Goal: Task Accomplishment & Management: Manage account settings

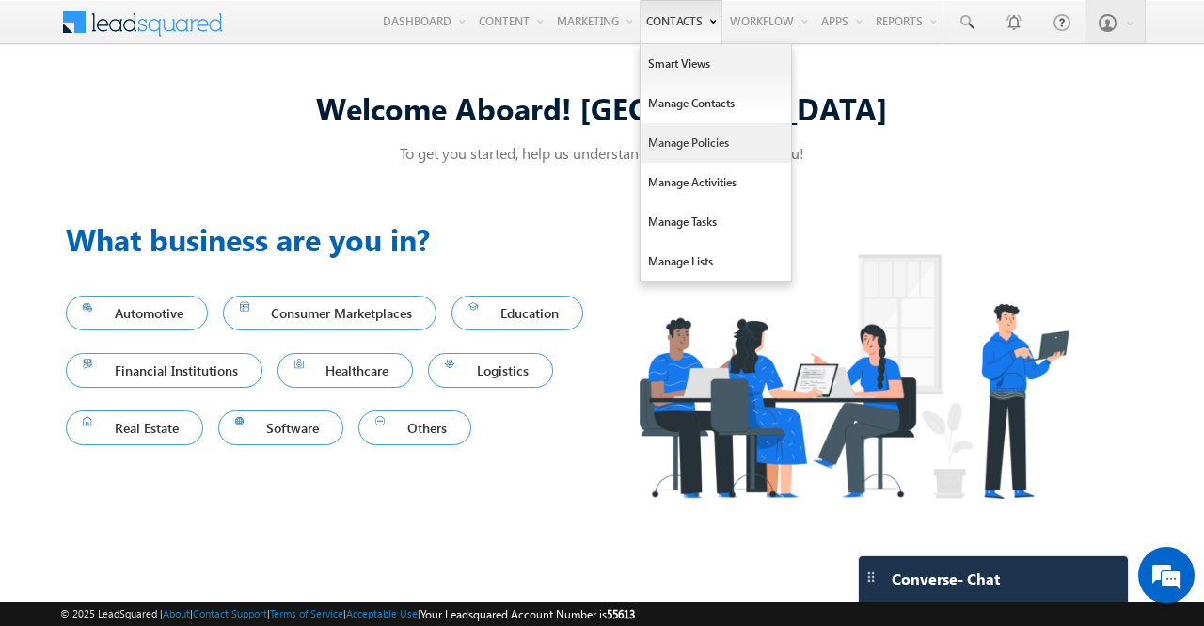
click at [677, 141] on link "Manage Policies" at bounding box center [716, 143] width 151 height 40
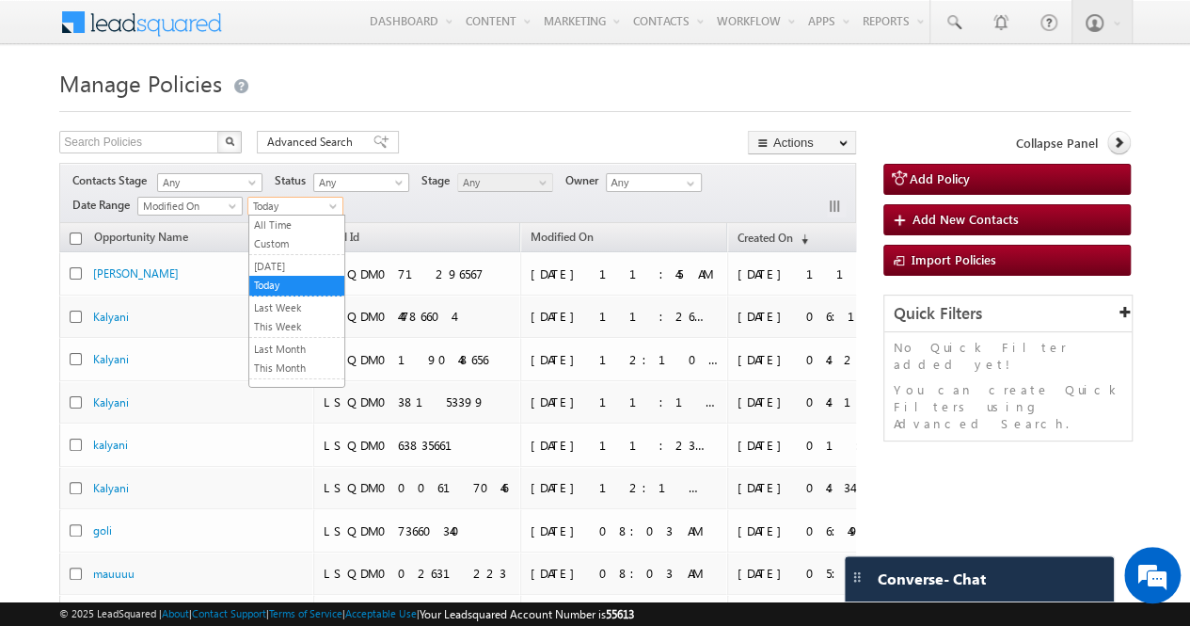
click at [318, 209] on span "Today" at bounding box center [292, 206] width 89 height 17
click at [303, 231] on link "All Time" at bounding box center [296, 224] width 95 height 17
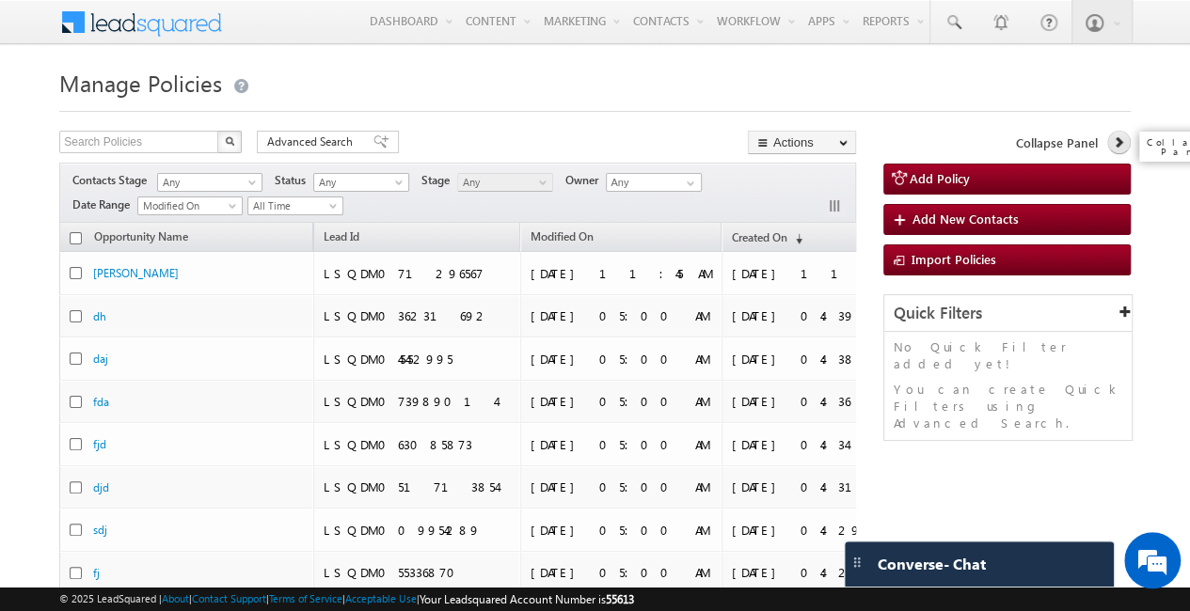
click at [1117, 142] on icon at bounding box center [1118, 141] width 13 height 13
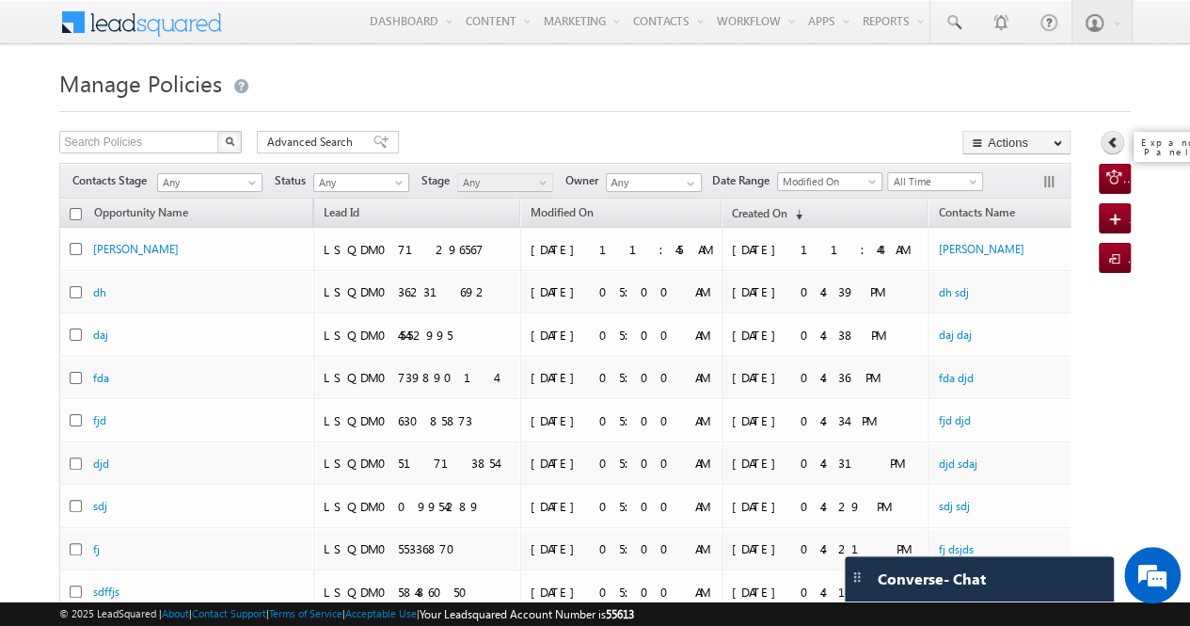
click at [1116, 149] on link at bounding box center [1113, 143] width 24 height 24
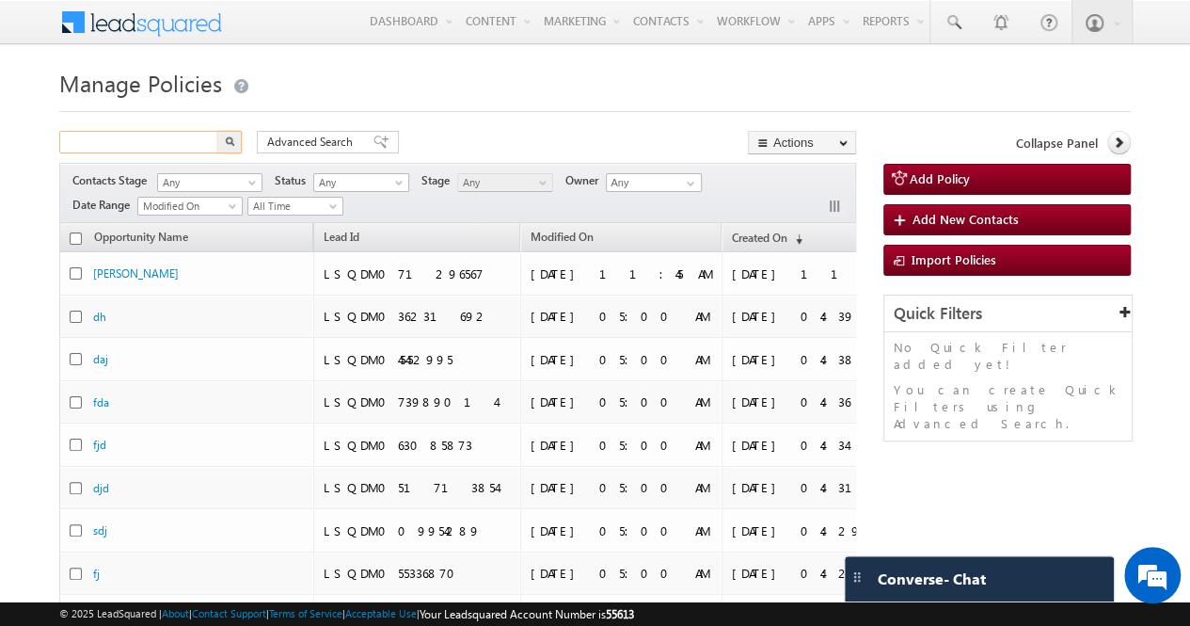
click at [194, 135] on input "text" at bounding box center [139, 142] width 161 height 23
type input "bapuso"
click at [230, 142] on img "button" at bounding box center [229, 140] width 9 height 9
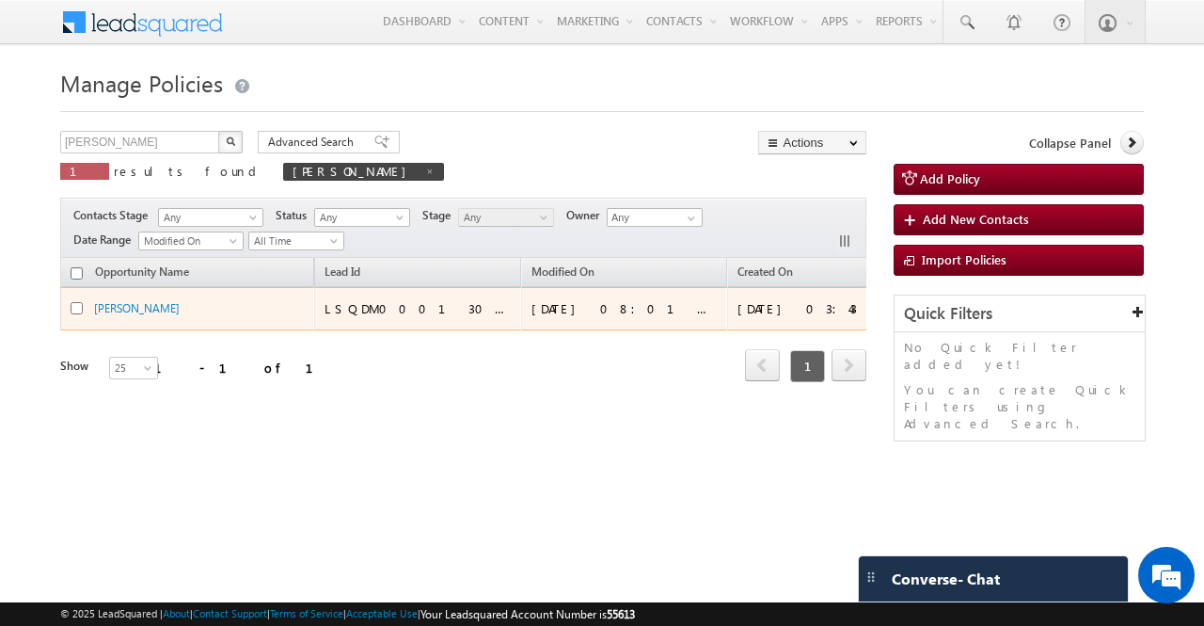
click at [79, 306] on input "checkbox" at bounding box center [77, 308] width 12 height 12
checkbox input "true"
click at [117, 306] on link "Bapuso" at bounding box center [137, 308] width 86 height 14
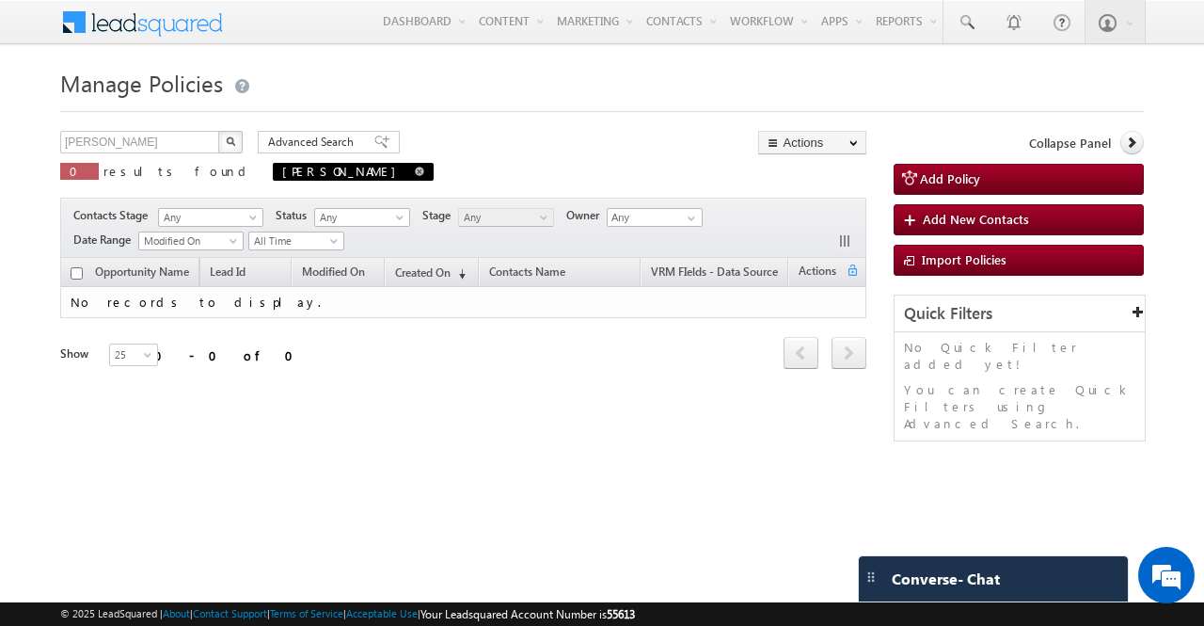
click at [415, 172] on span at bounding box center [419, 170] width 9 height 9
type input "Search Policies"
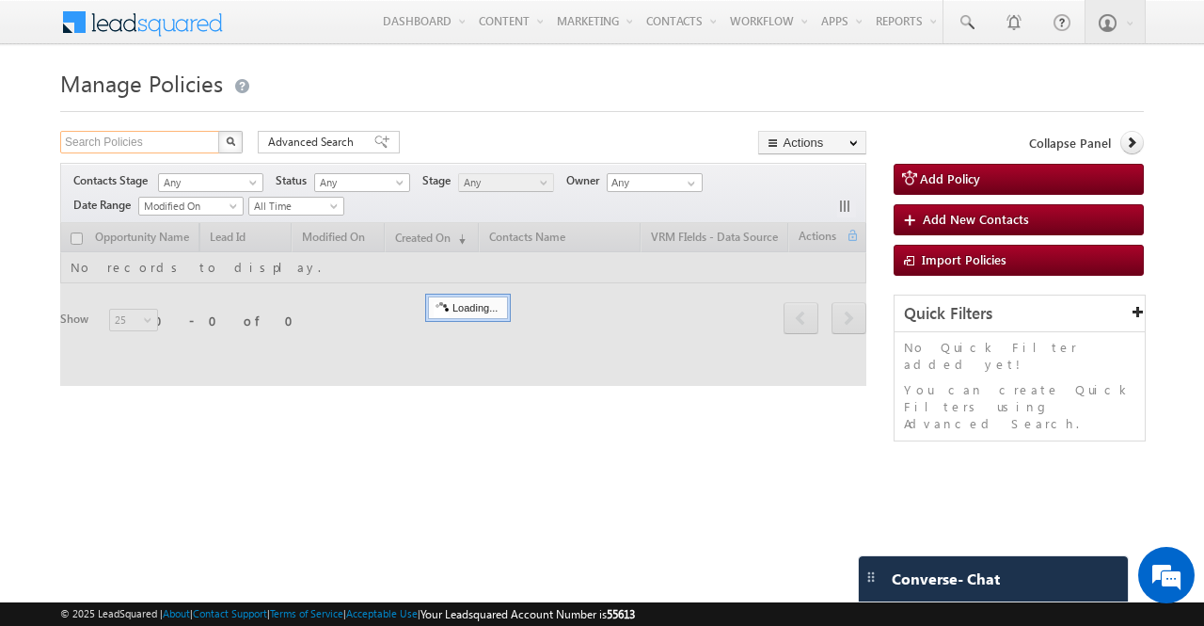
click at [182, 144] on input "Search Policies" at bounding box center [140, 142] width 161 height 23
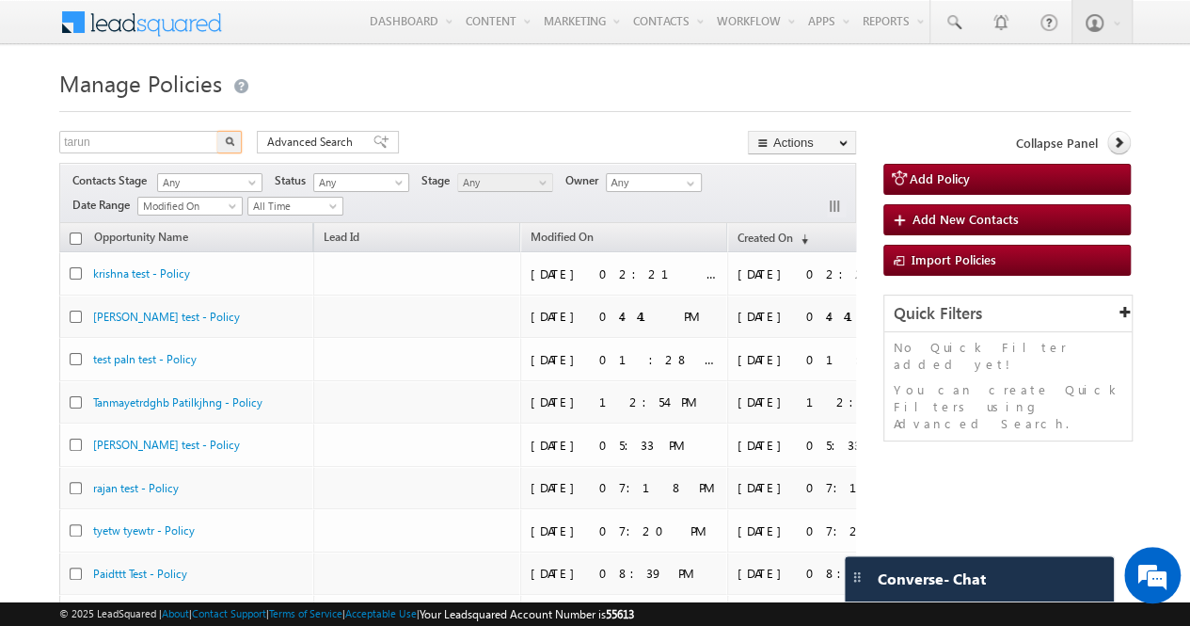
click at [226, 143] on img "button" at bounding box center [229, 140] width 9 height 9
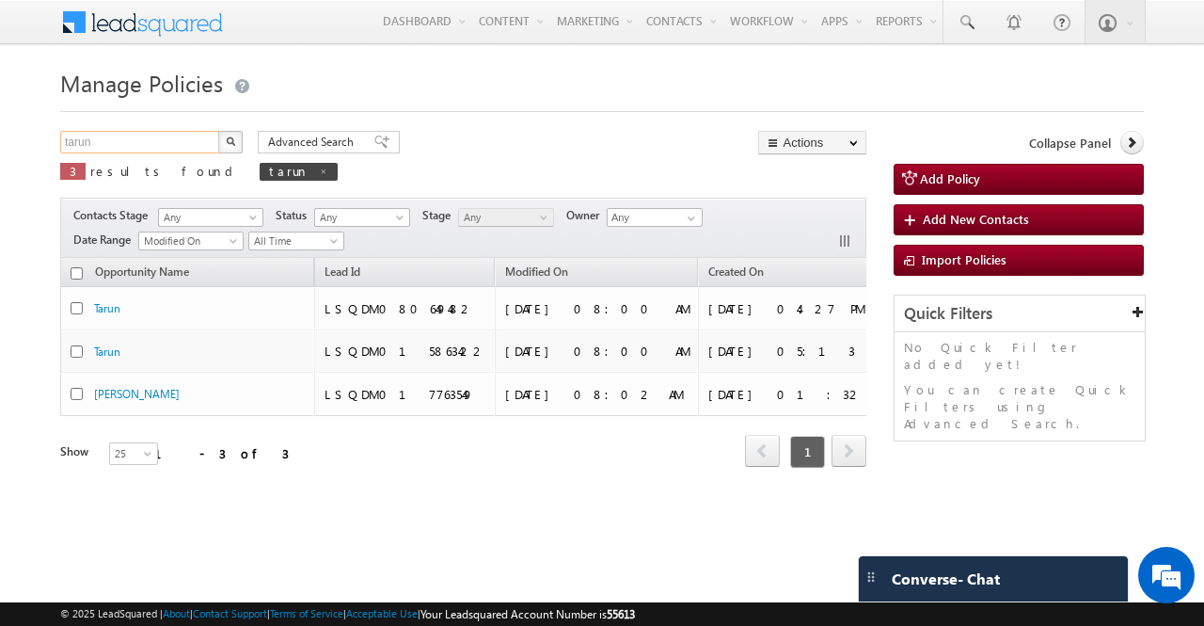
click at [103, 147] on input "tarun" at bounding box center [140, 142] width 161 height 23
click at [319, 171] on span at bounding box center [323, 170] width 9 height 9
type input "Search Policies"
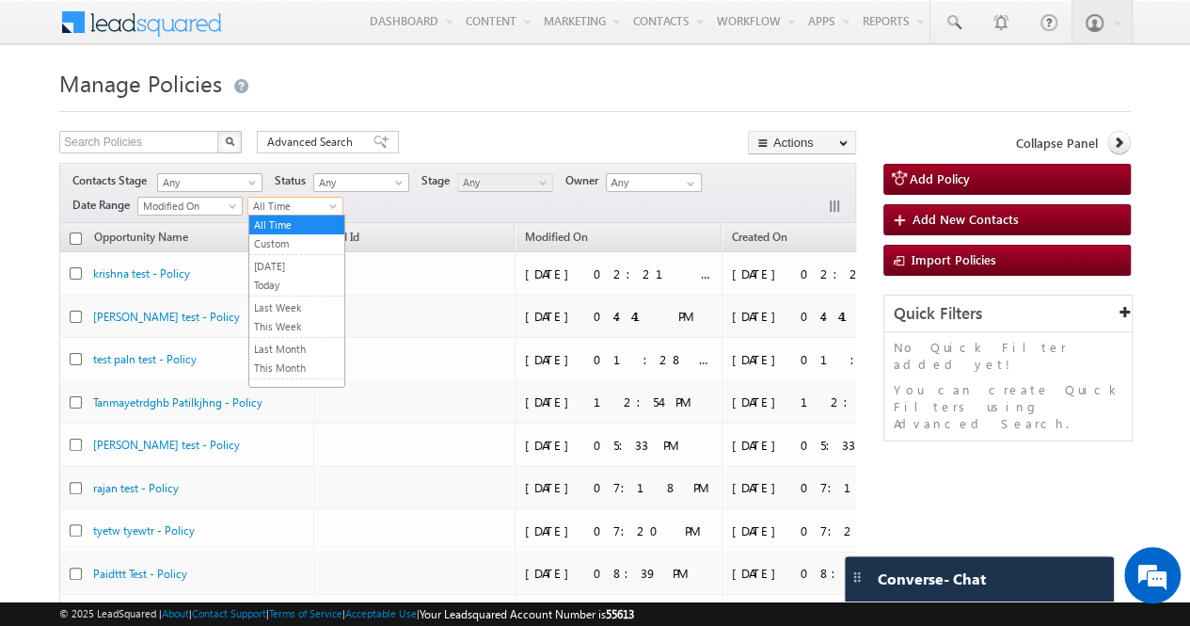
click at [329, 206] on span at bounding box center [334, 209] width 15 height 15
click at [287, 283] on link "Today" at bounding box center [296, 285] width 95 height 17
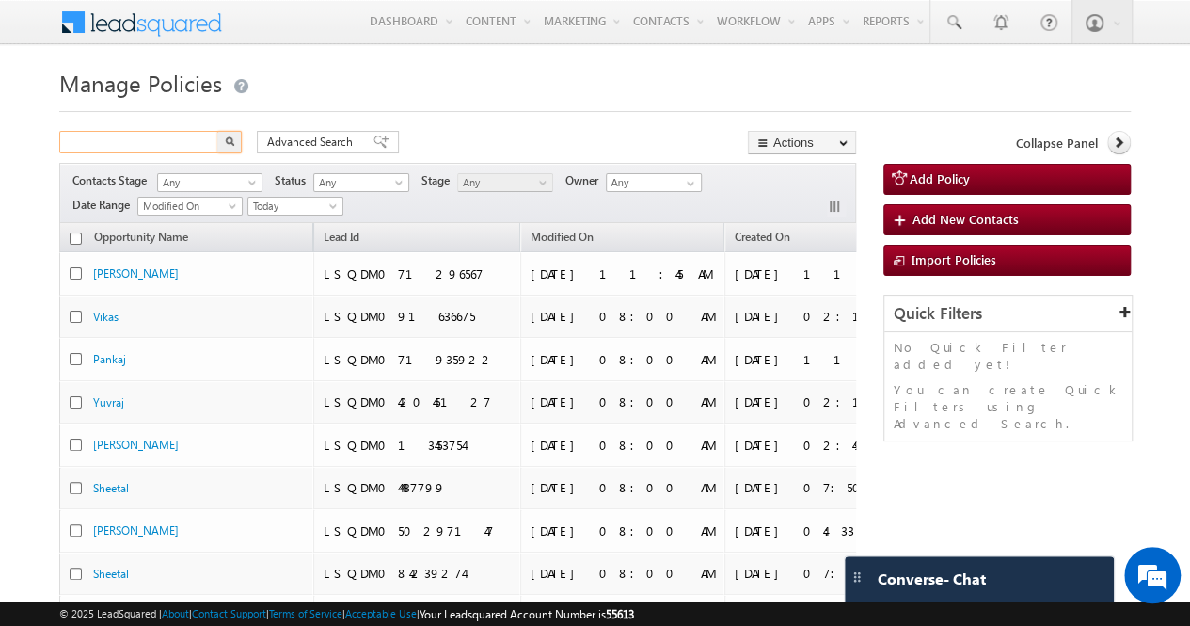
click at [160, 131] on input "text" at bounding box center [139, 142] width 161 height 23
paste input "9664155695"
click at [230, 143] on img "button" at bounding box center [229, 140] width 9 height 9
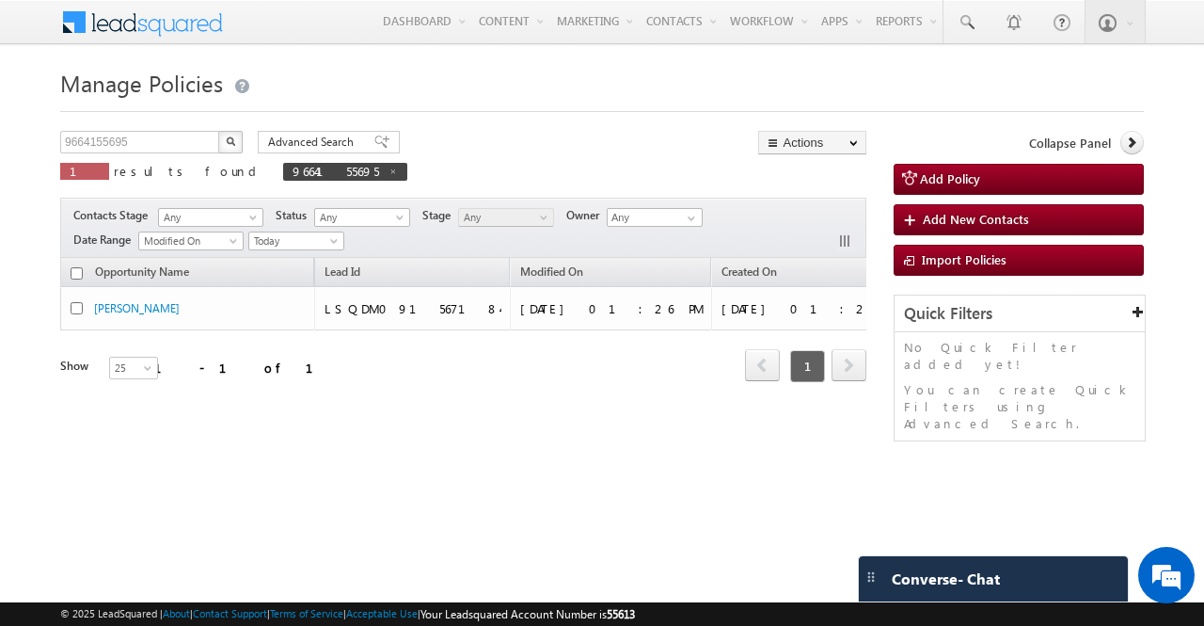
drag, startPoint x: 564, startPoint y: 417, endPoint x: 668, endPoint y: 411, distance: 103.6
click at [668, 411] on div "Opportunity Name Lead Id Modified On Created On (sorted descending) Contacts Na…" at bounding box center [463, 346] width 806 height 176
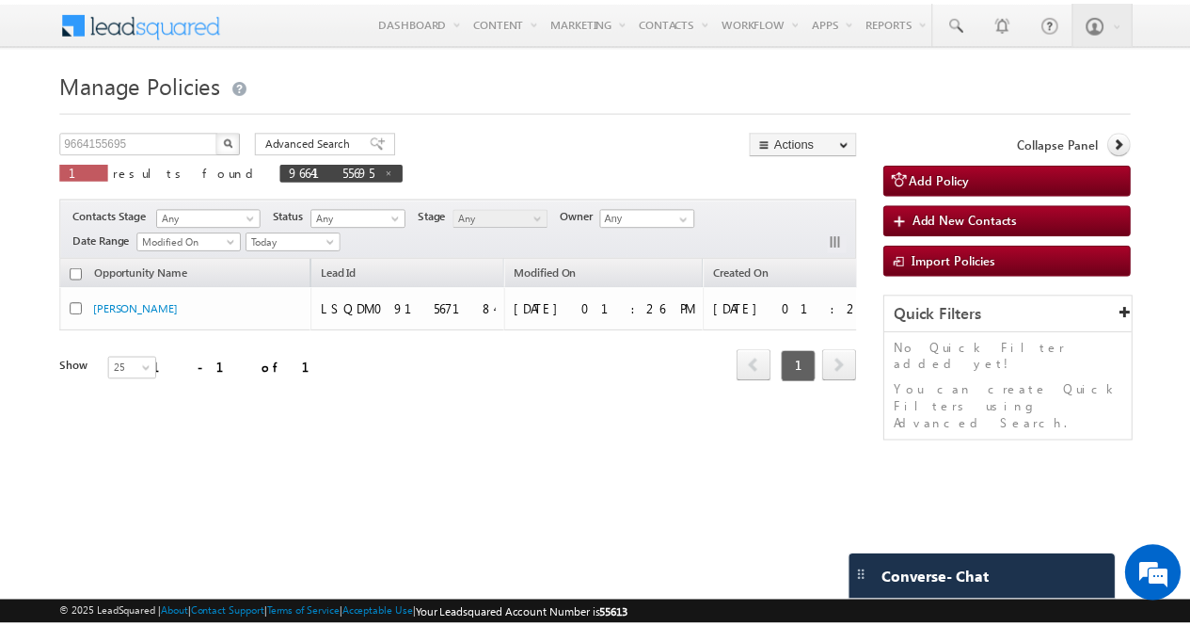
scroll to position [0, 314]
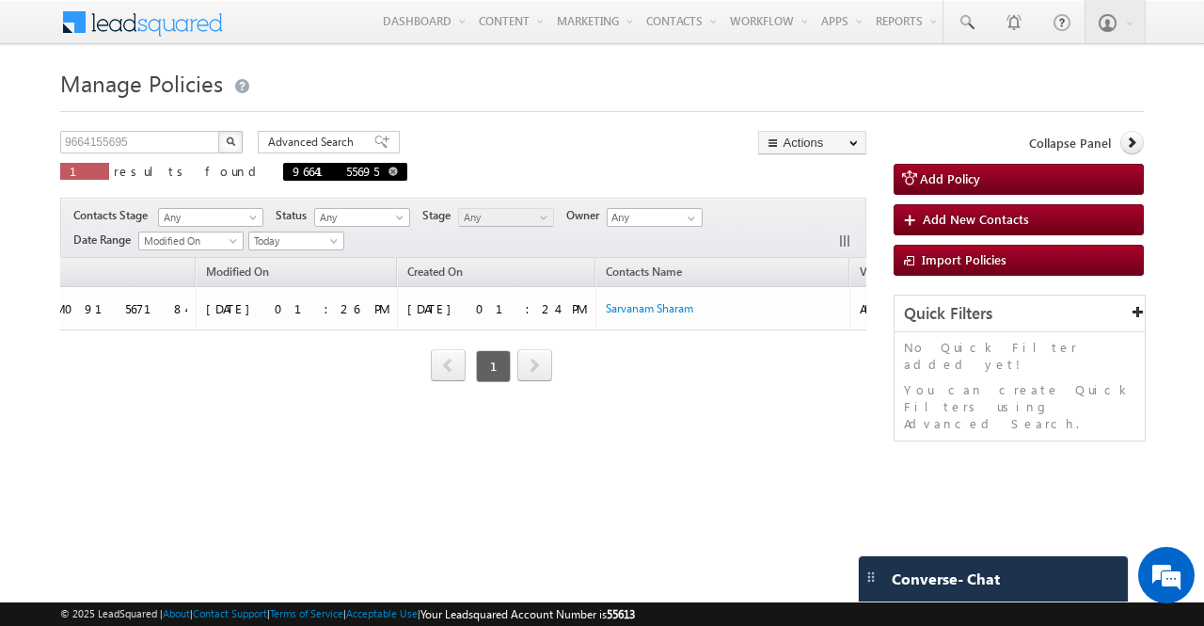
click at [388, 168] on span at bounding box center [392, 170] width 9 height 9
type input "Search Policies"
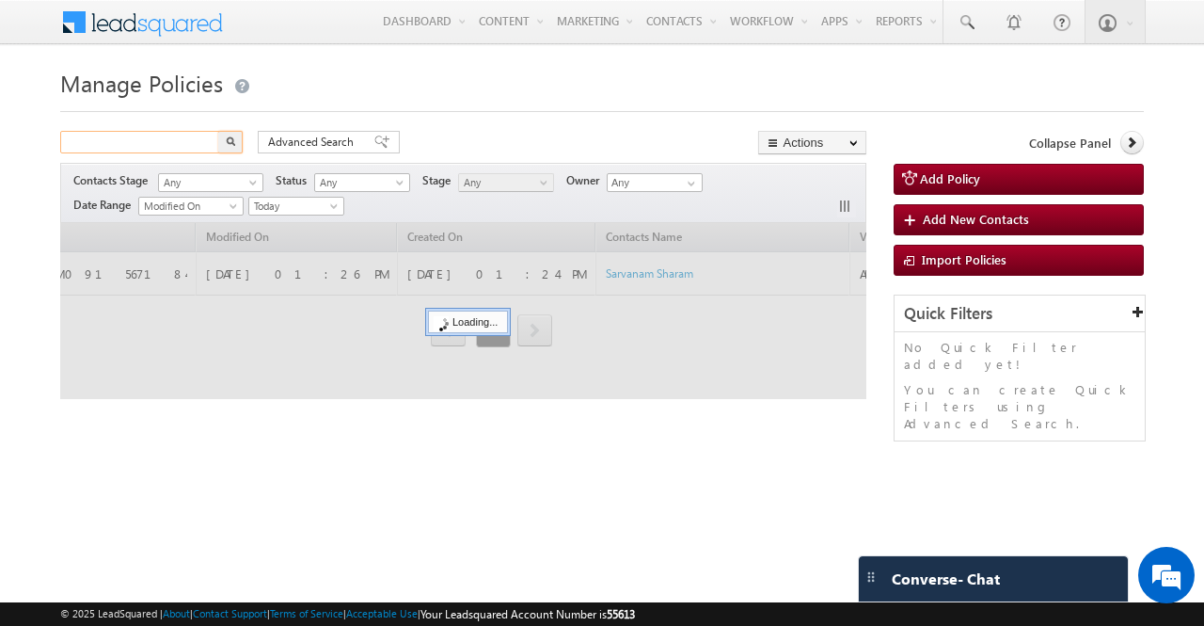
click at [183, 142] on input "text" at bounding box center [140, 142] width 161 height 23
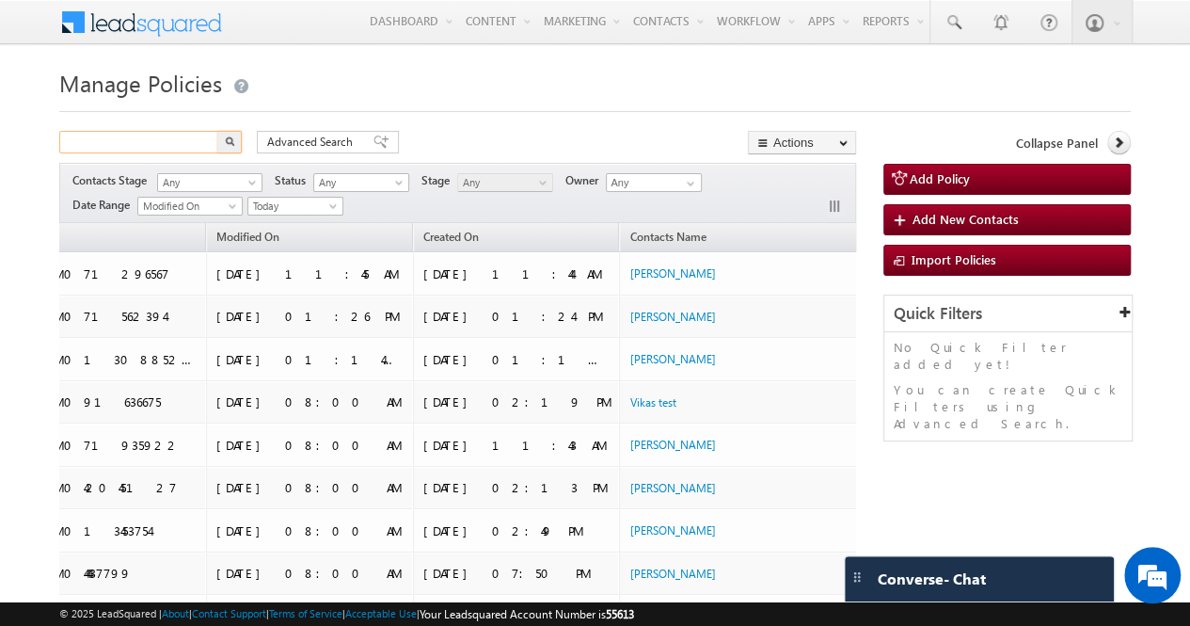
paste input "9876434556"
click at [226, 148] on button "button" at bounding box center [229, 142] width 24 height 23
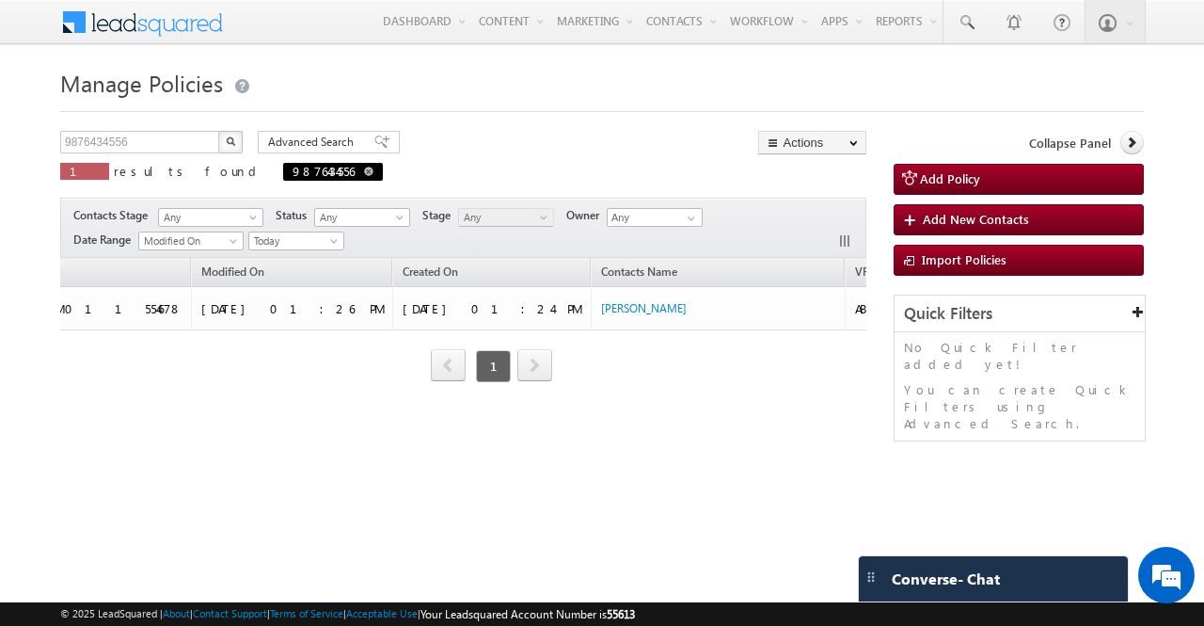
click at [364, 170] on span at bounding box center [368, 170] width 9 height 9
type input "Search Policies"
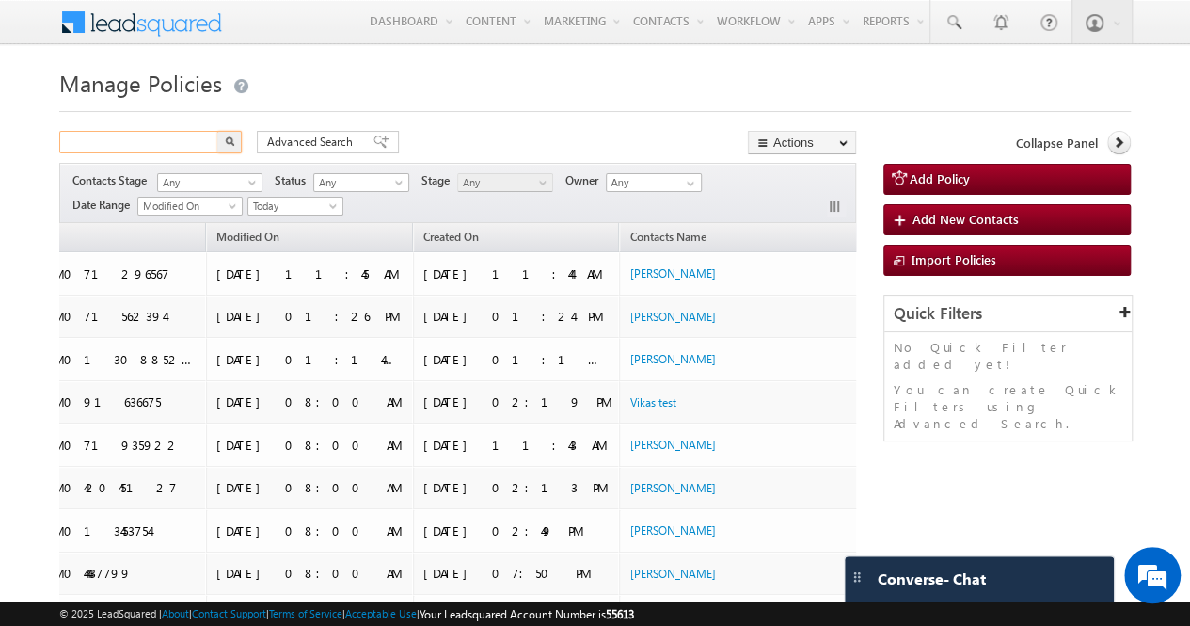
click at [169, 140] on input "text" at bounding box center [139, 142] width 161 height 23
paste input "9782889534"
click at [228, 136] on img "button" at bounding box center [229, 140] width 9 height 9
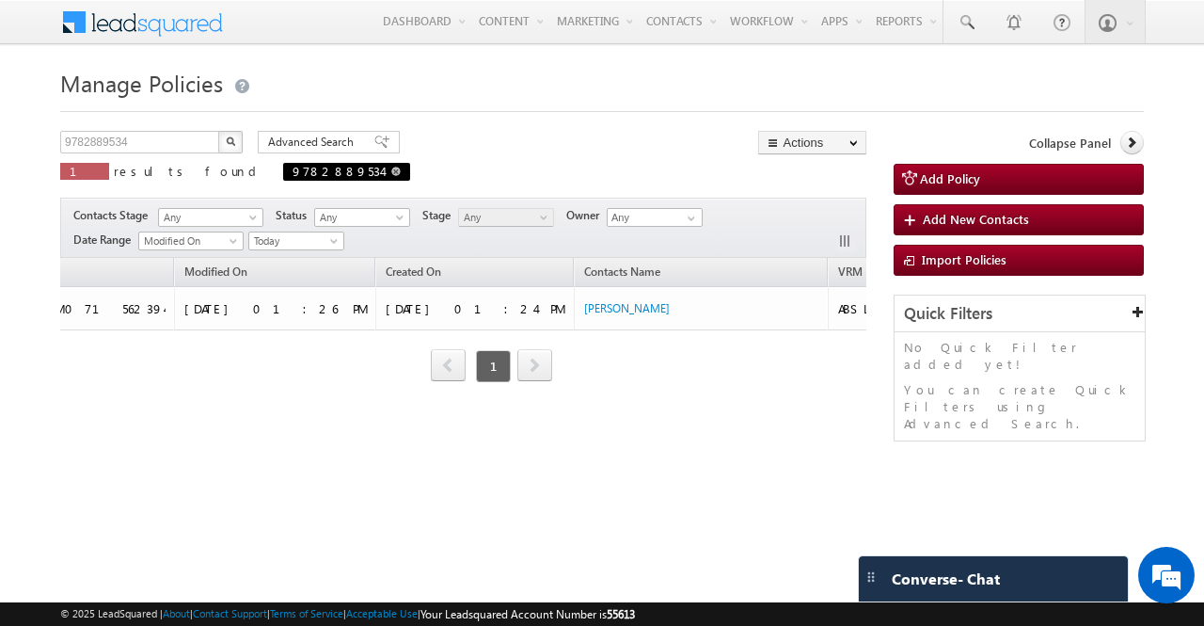
click at [391, 173] on span at bounding box center [395, 170] width 9 height 9
type input "Search Policies"
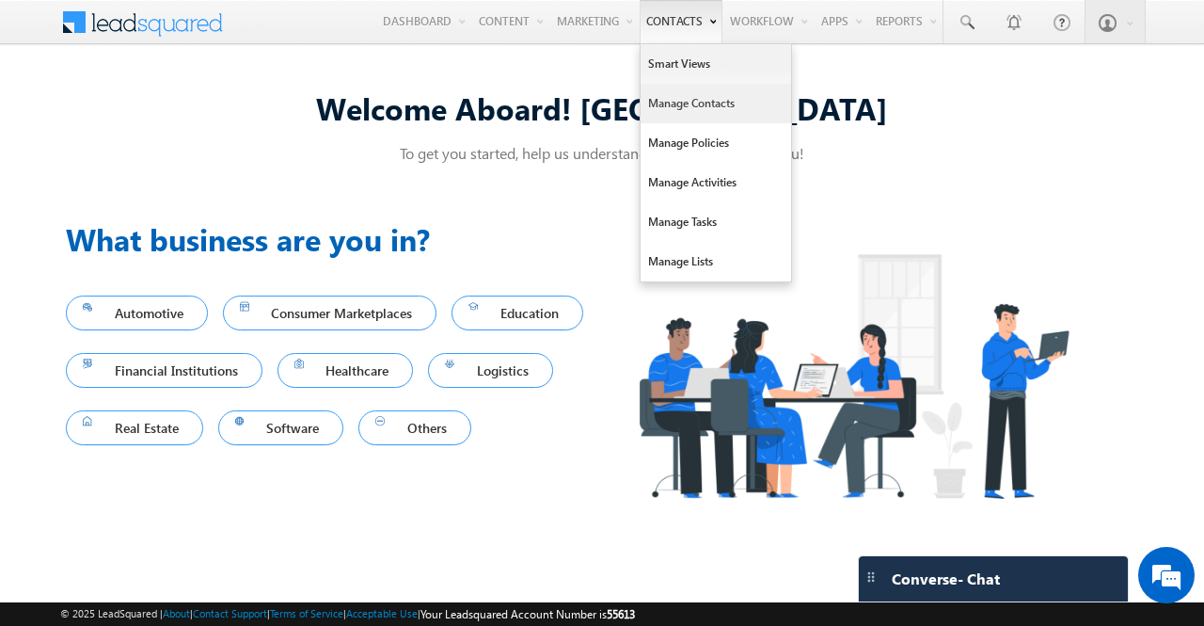
click at [687, 99] on link "Manage Contacts" at bounding box center [716, 104] width 151 height 40
click at [707, 95] on link "Manage Contacts" at bounding box center [716, 104] width 151 height 40
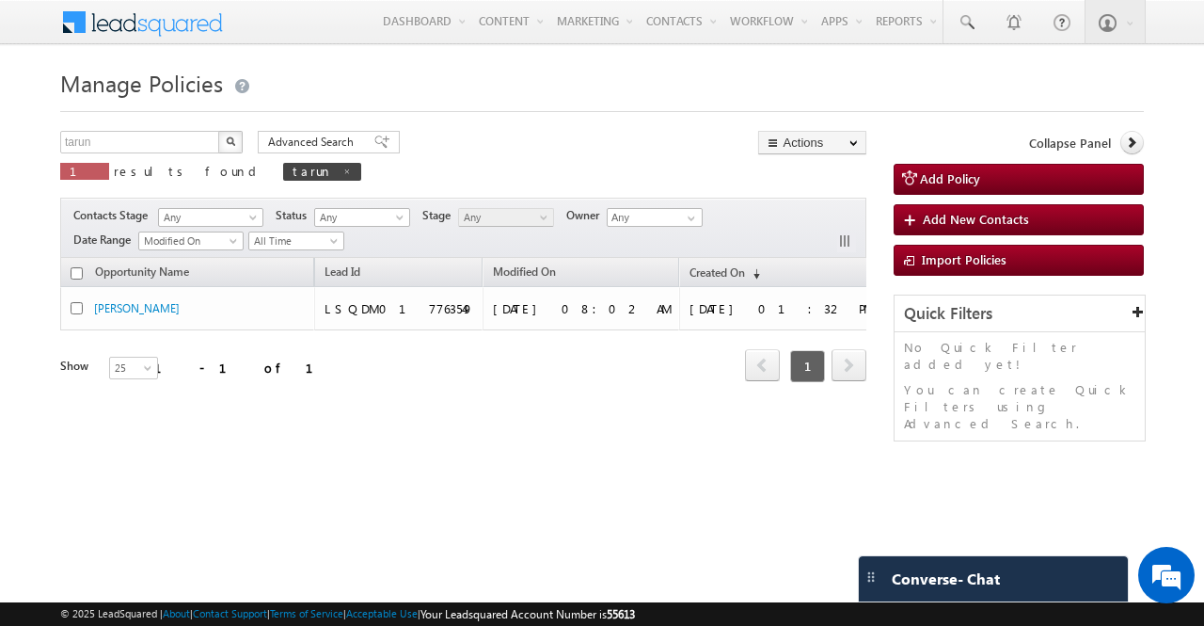
click at [230, 136] on img "button" at bounding box center [230, 140] width 9 height 9
click at [342, 172] on span at bounding box center [346, 170] width 9 height 9
type input "Search Policies"
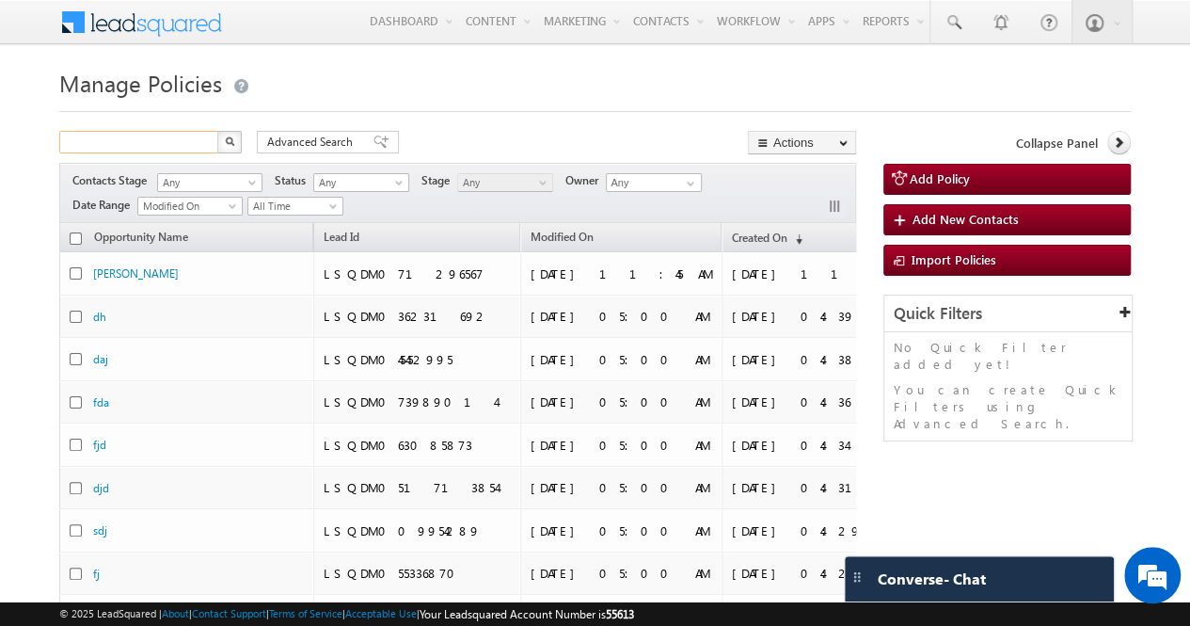
click at [164, 144] on input "text" at bounding box center [139, 142] width 161 height 23
click at [227, 142] on img "button" at bounding box center [229, 140] width 9 height 9
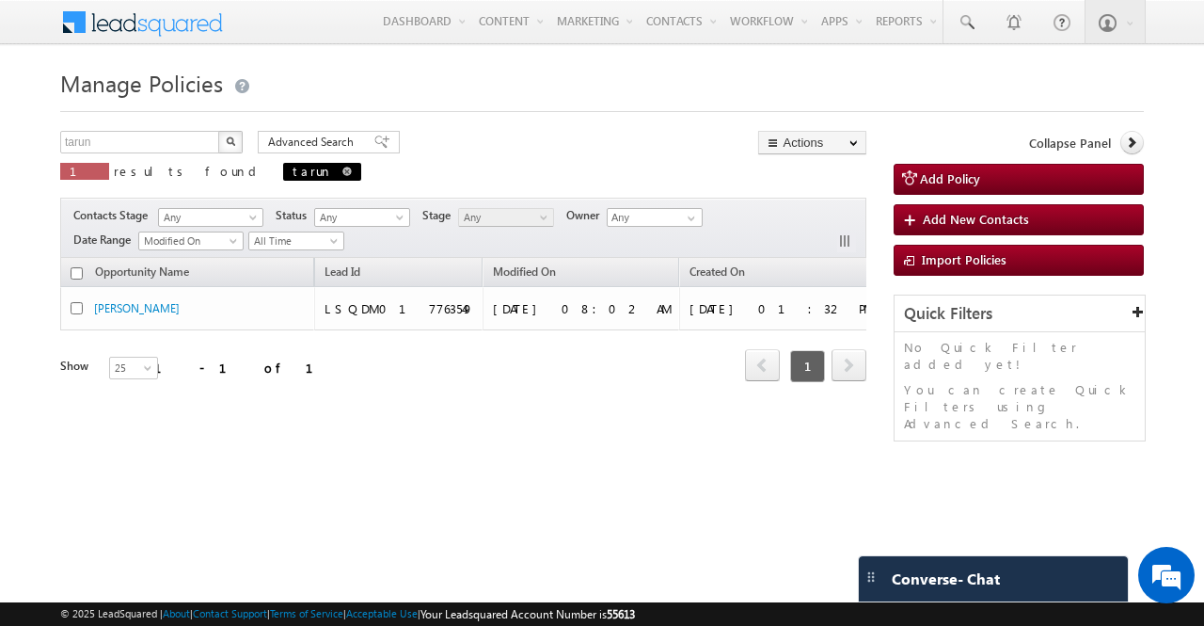
click at [342, 173] on span at bounding box center [346, 170] width 9 height 9
type input "Search Policies"
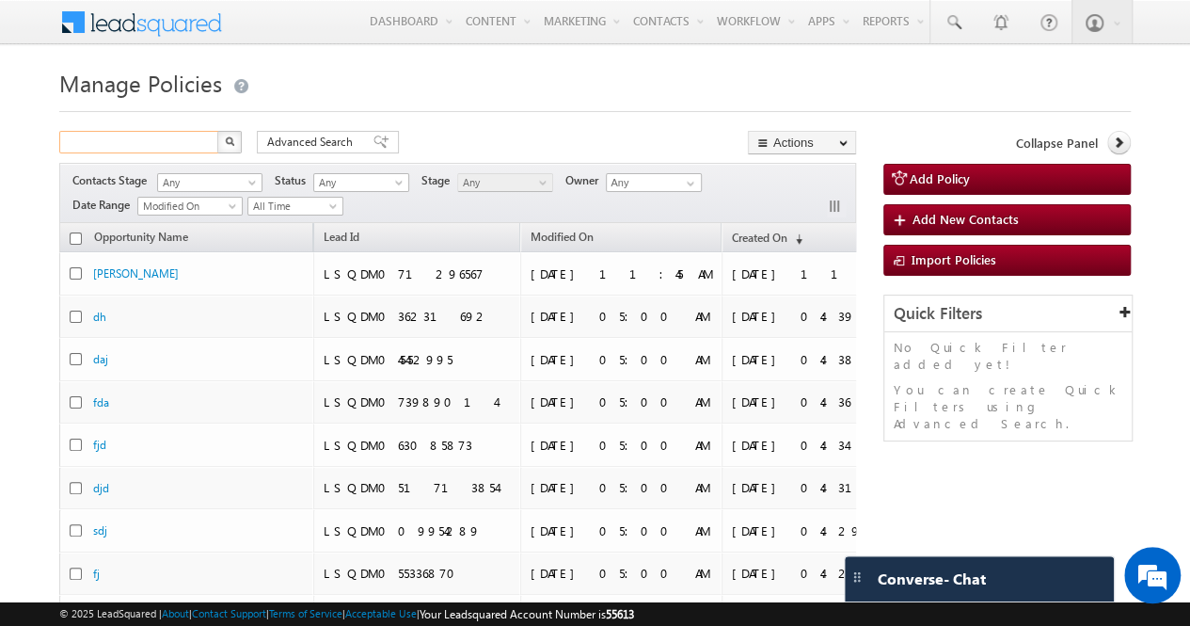
click at [175, 138] on input "text" at bounding box center [139, 142] width 161 height 23
paste input "9782889534"
click at [230, 145] on img "button" at bounding box center [229, 140] width 9 height 9
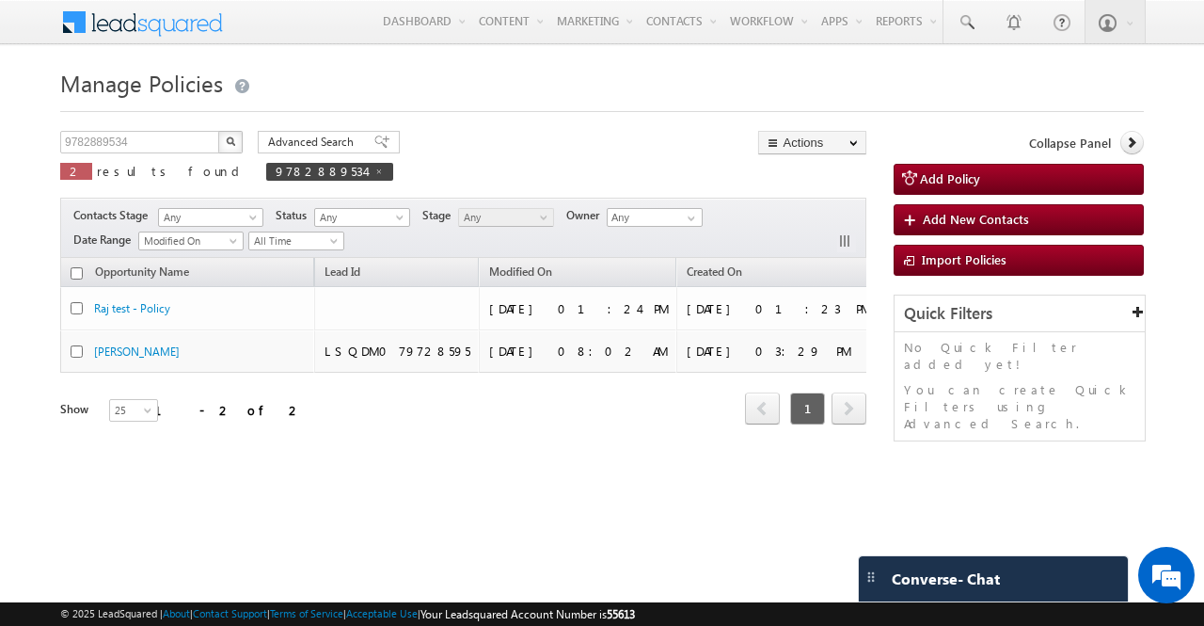
click at [230, 144] on img "button" at bounding box center [230, 140] width 9 height 9
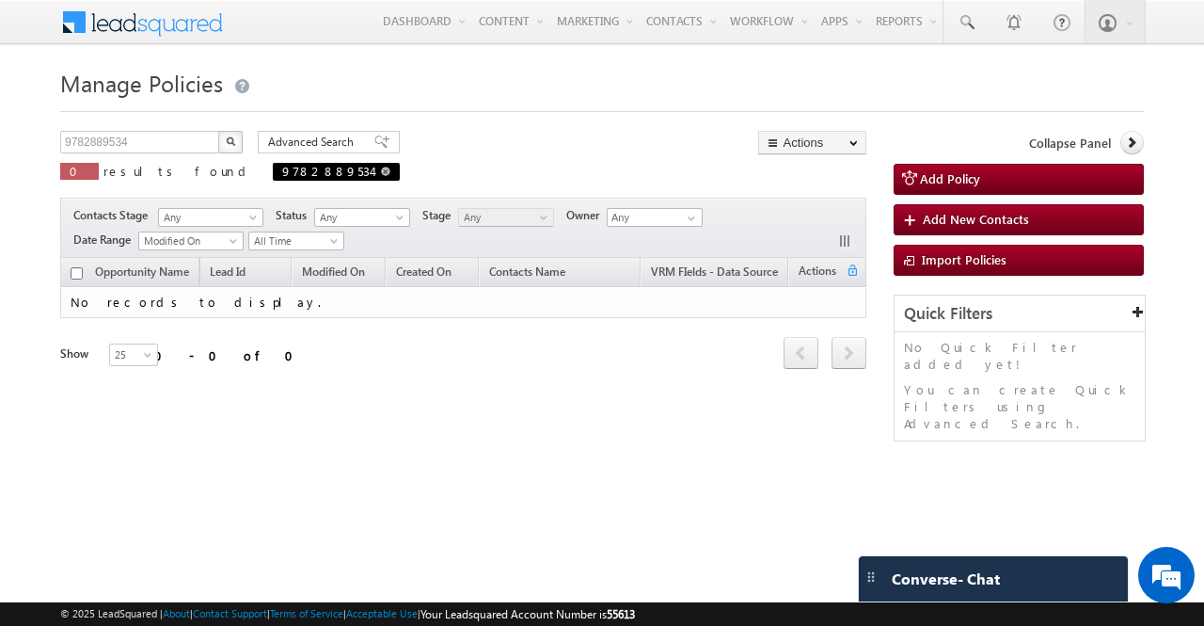
click at [381, 176] on link at bounding box center [385, 171] width 9 height 16
type input "Search Policies"
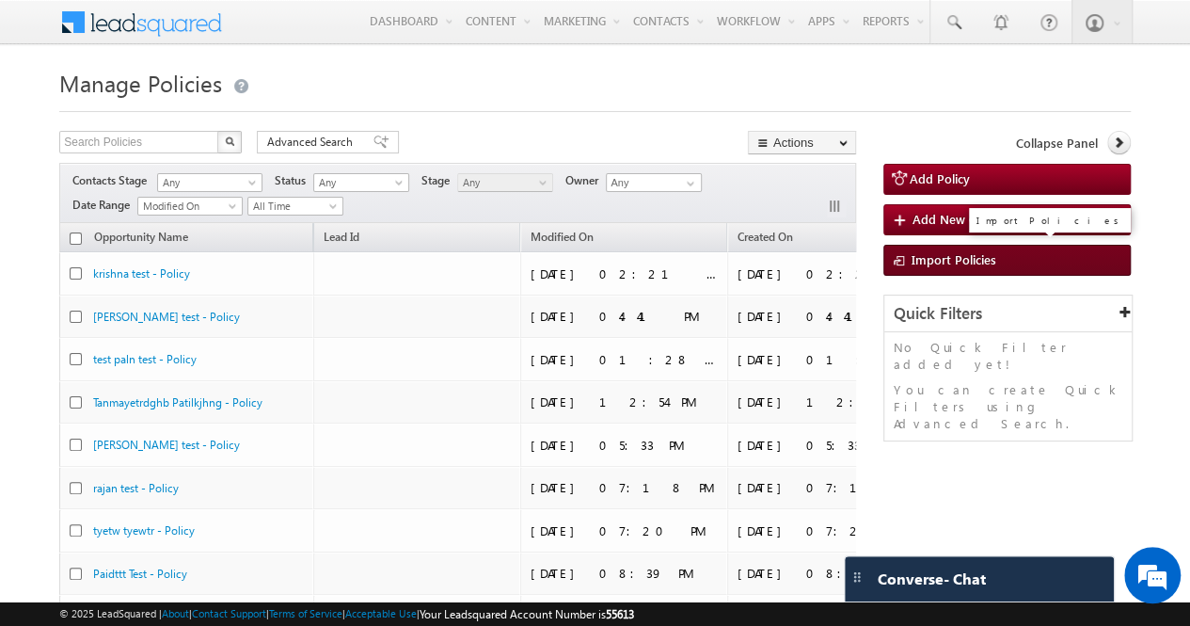
click at [928, 246] on link "Import Policies" at bounding box center [1006, 260] width 247 height 31
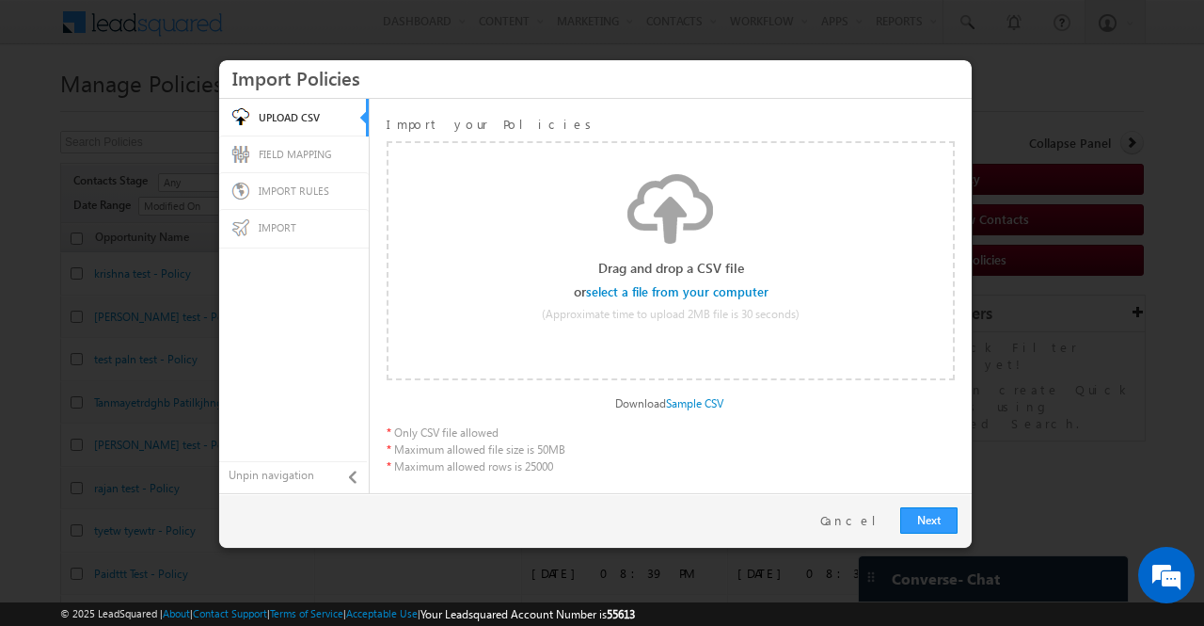
click at [732, 291] on input "file" at bounding box center [677, 291] width 179 height 13
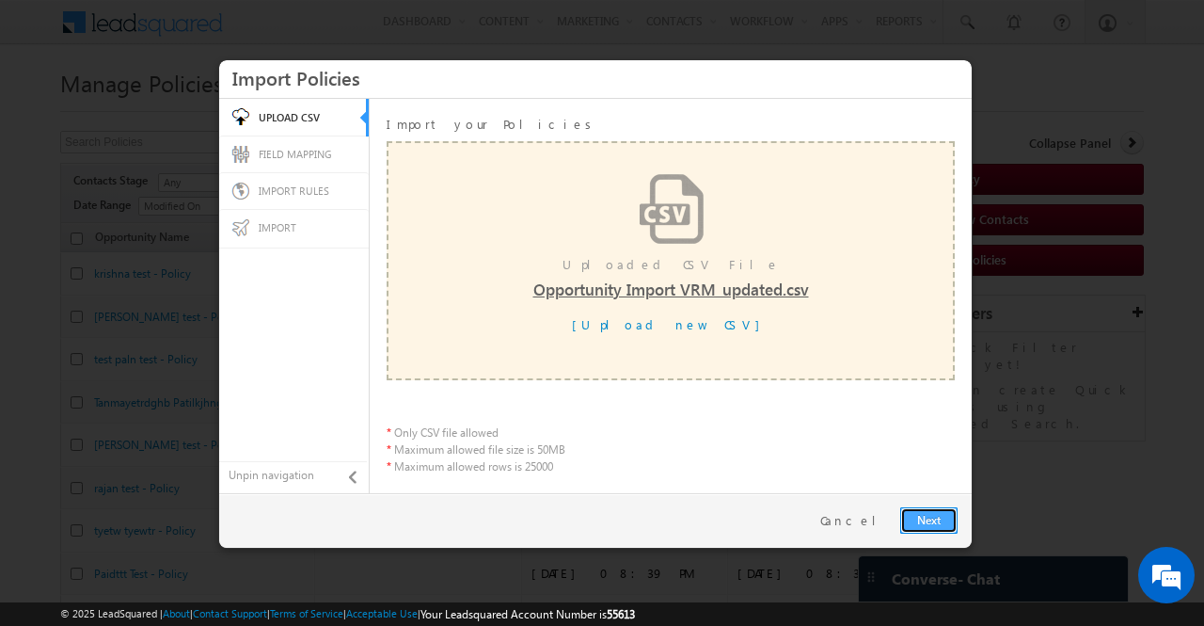
click at [925, 526] on link "Next" at bounding box center [928, 520] width 57 height 26
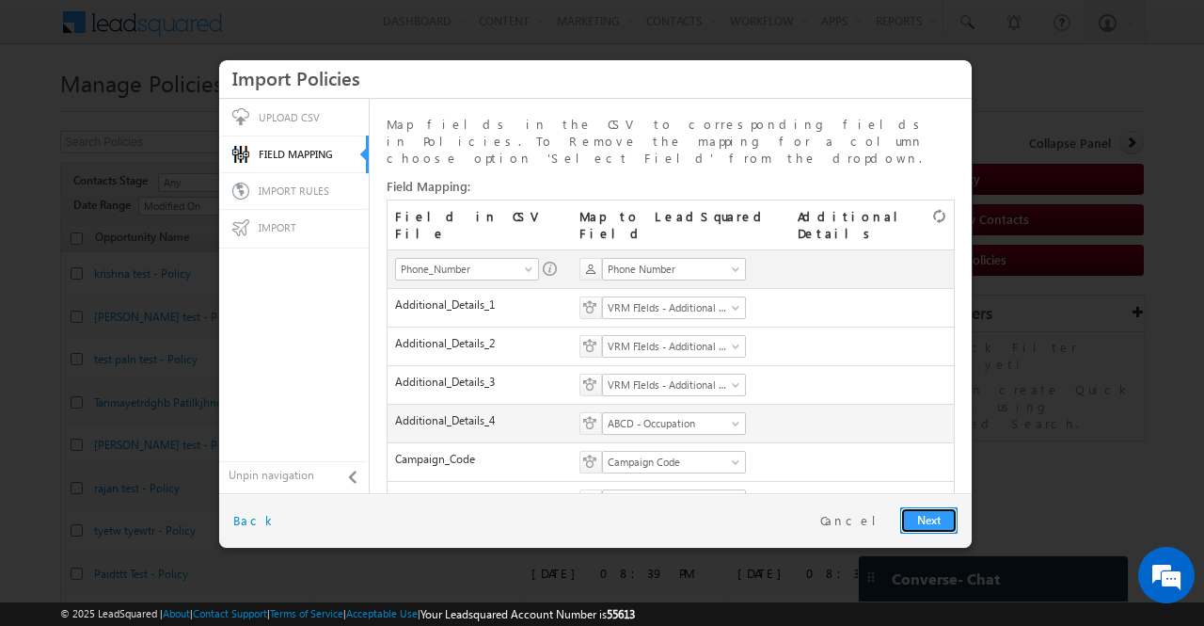
scroll to position [489, 0]
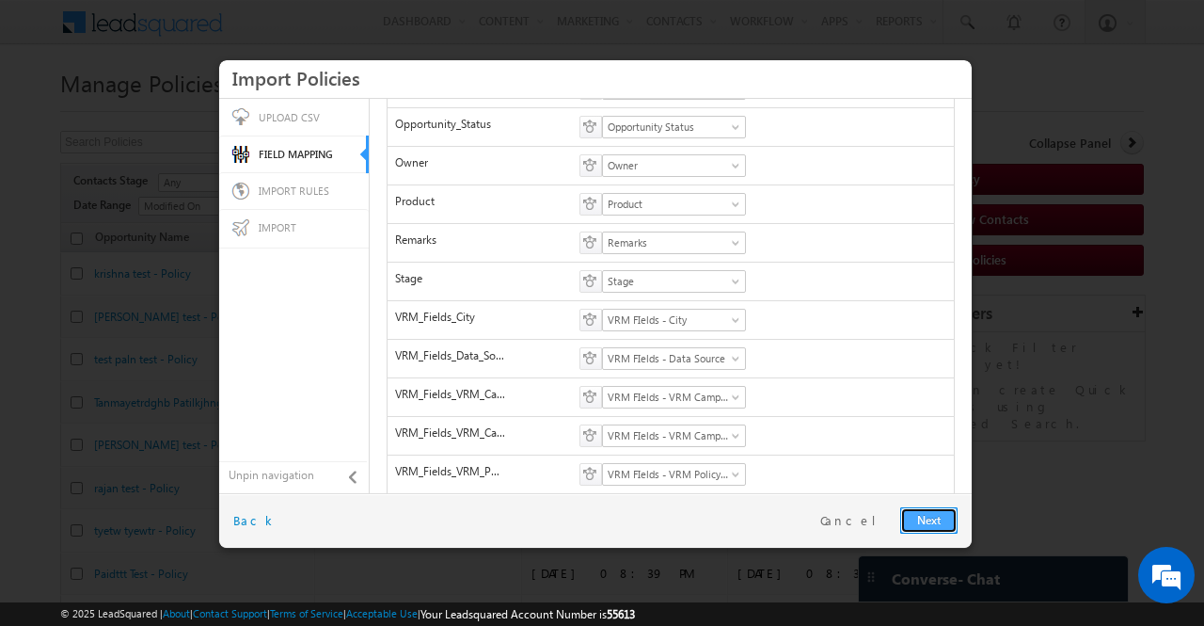
click at [914, 520] on link "Next" at bounding box center [928, 520] width 57 height 26
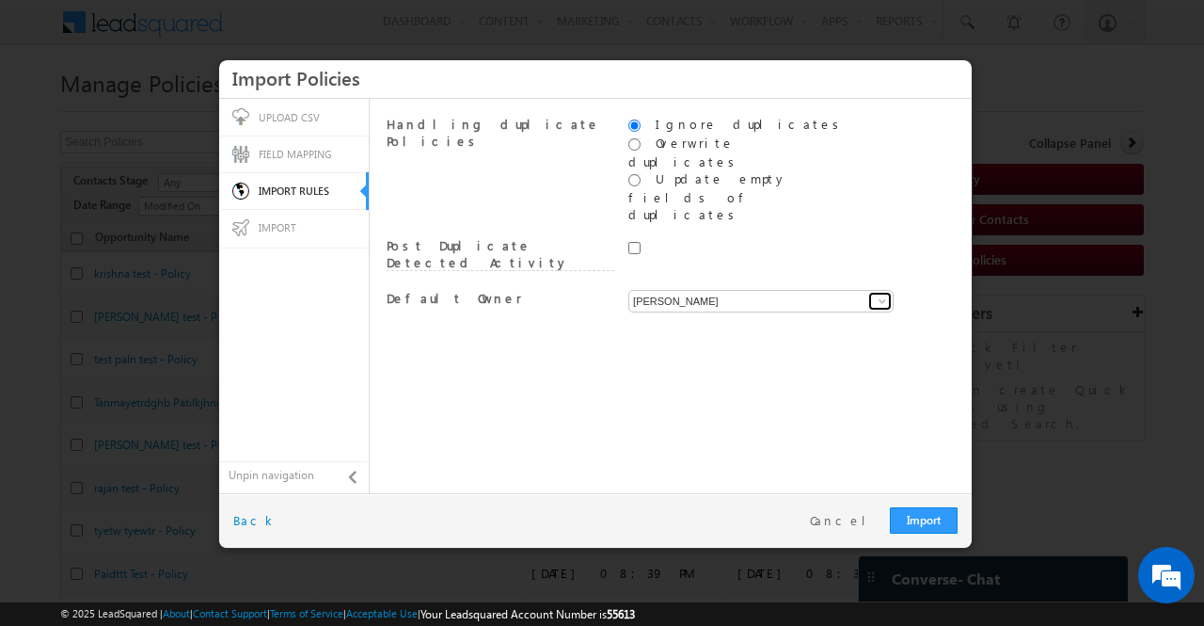
click at [878, 293] on span at bounding box center [882, 300] width 15 height 15
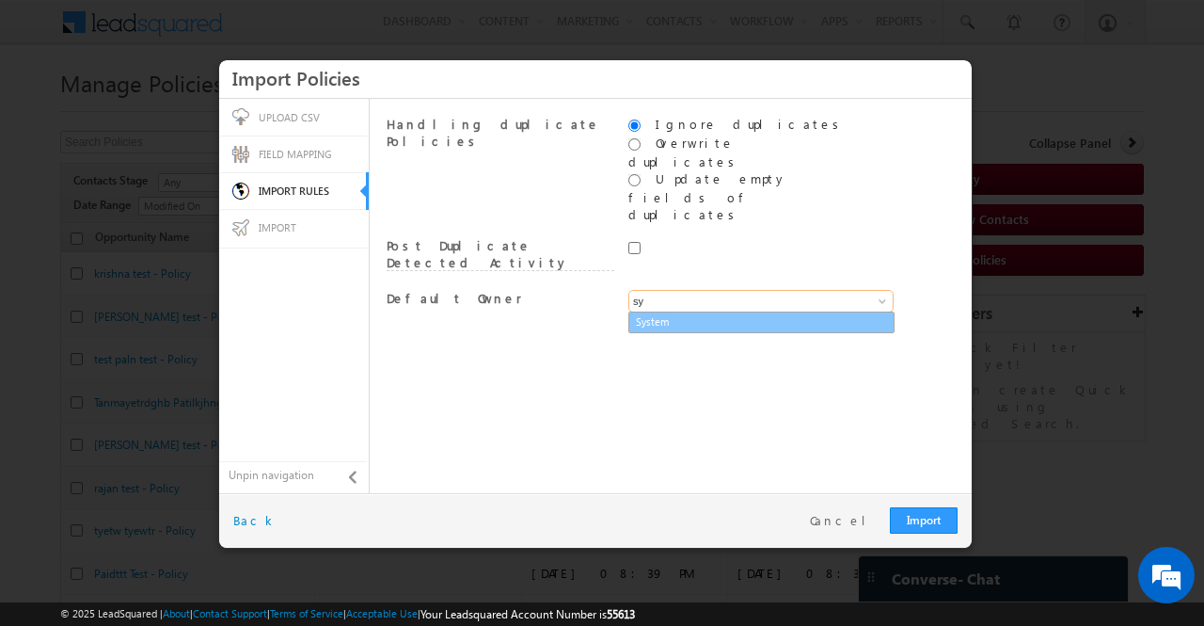
type input "s"
type input "v"
type input "b"
type input "s"
click at [779, 311] on link "Bhushan Kurangale" at bounding box center [761, 322] width 266 height 22
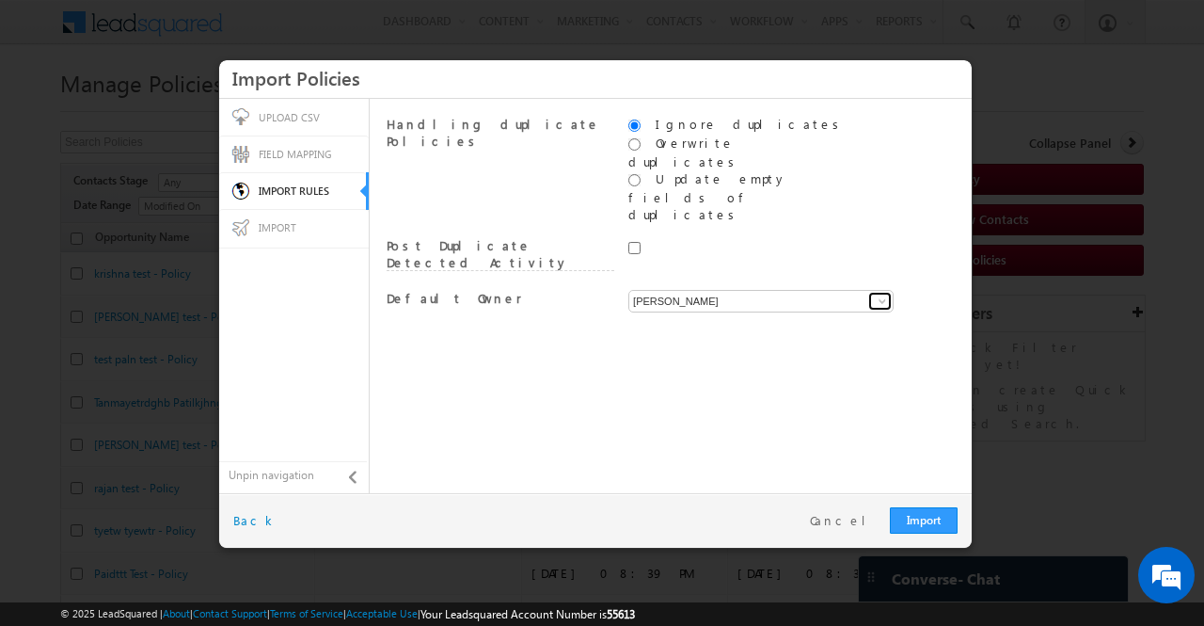
click at [882, 293] on span at bounding box center [882, 300] width 15 height 15
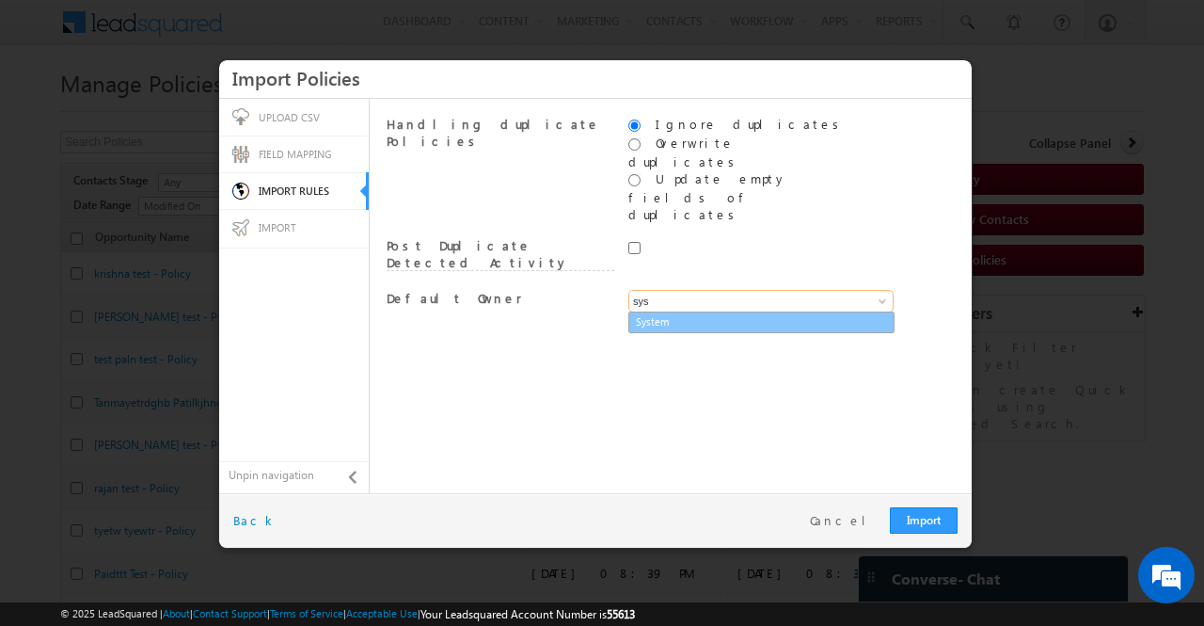
click at [789, 311] on link "System" at bounding box center [761, 322] width 266 height 22
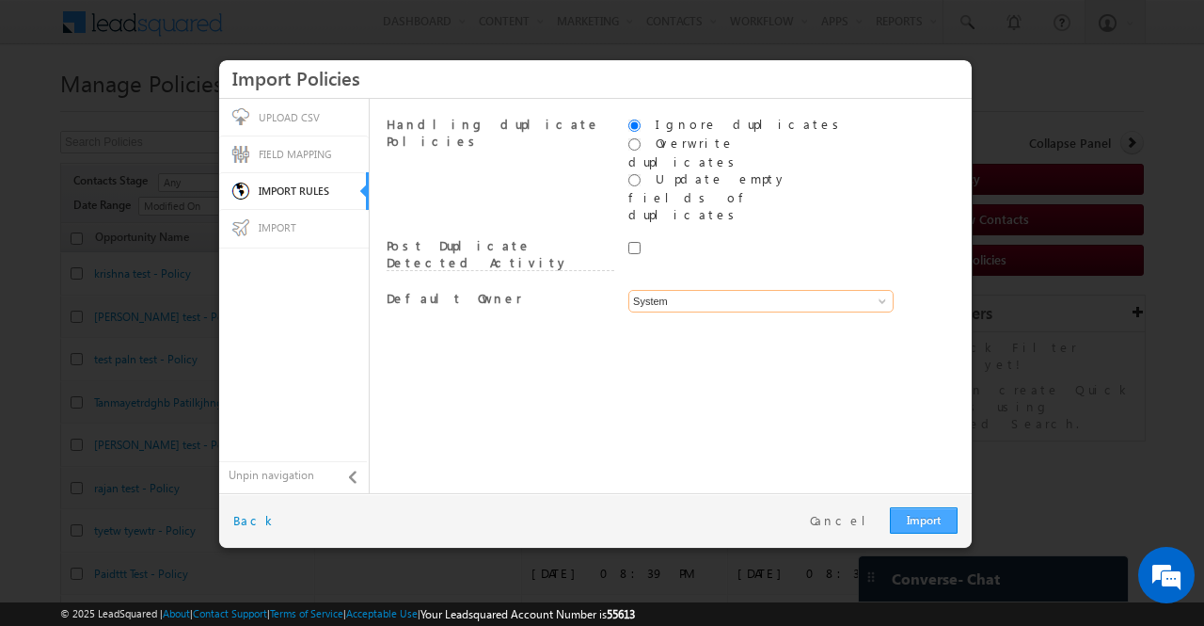
type input "System"
click at [918, 517] on link "Import" at bounding box center [924, 520] width 68 height 26
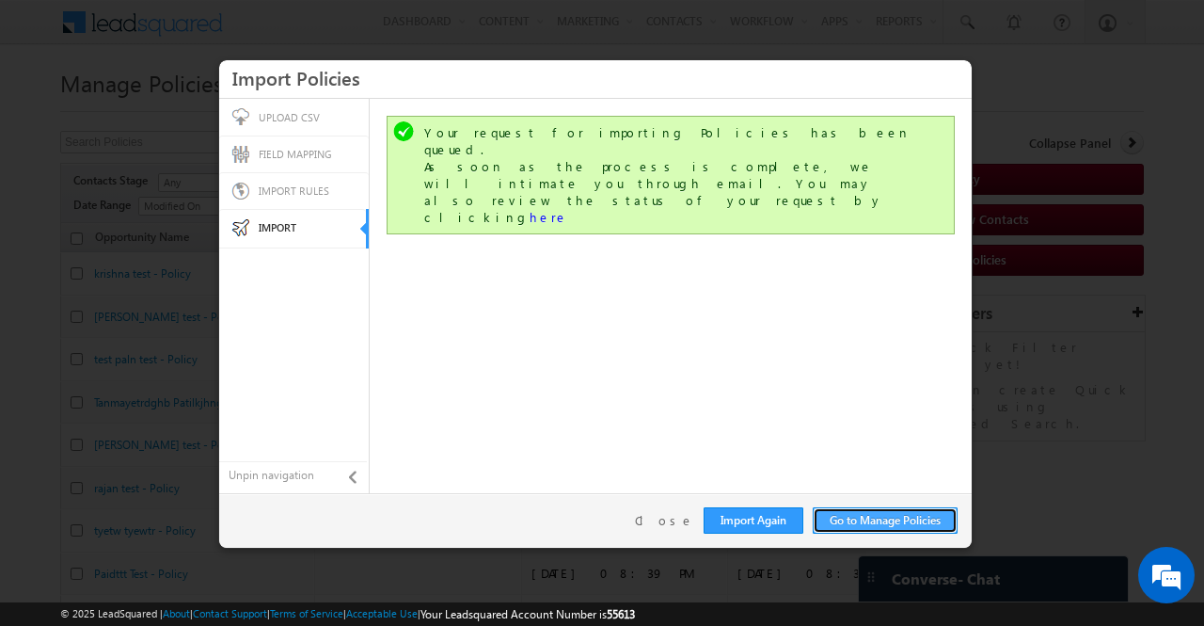
click at [918, 517] on link "Go to Manage Policies" at bounding box center [885, 520] width 145 height 26
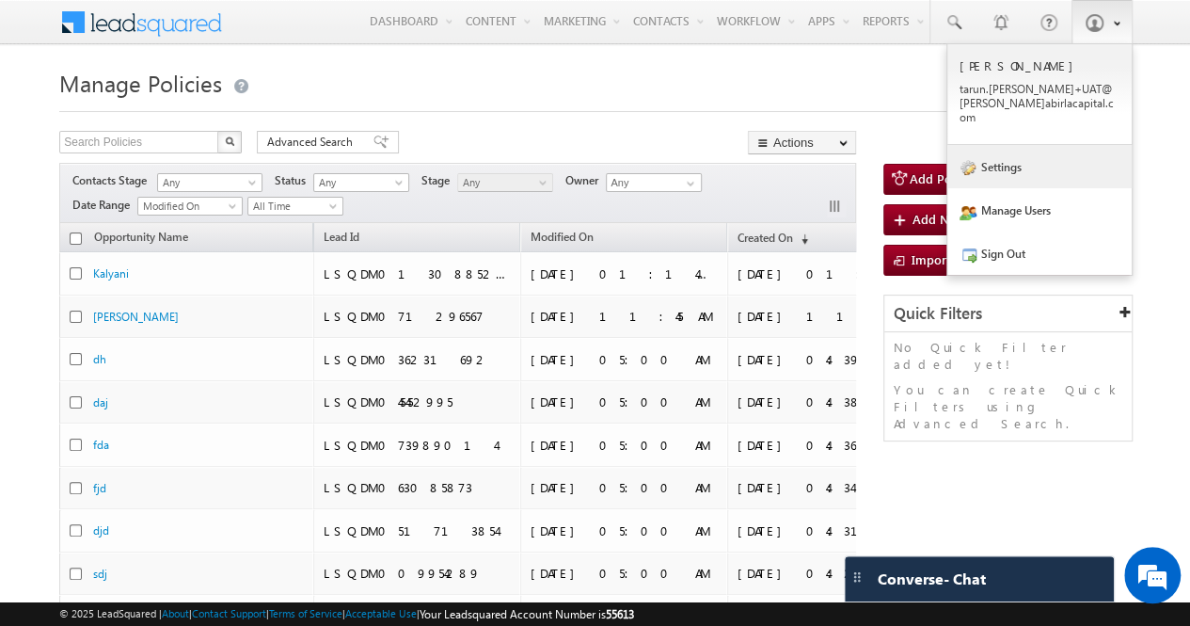
click at [1048, 156] on link "Settings" at bounding box center [1039, 166] width 184 height 43
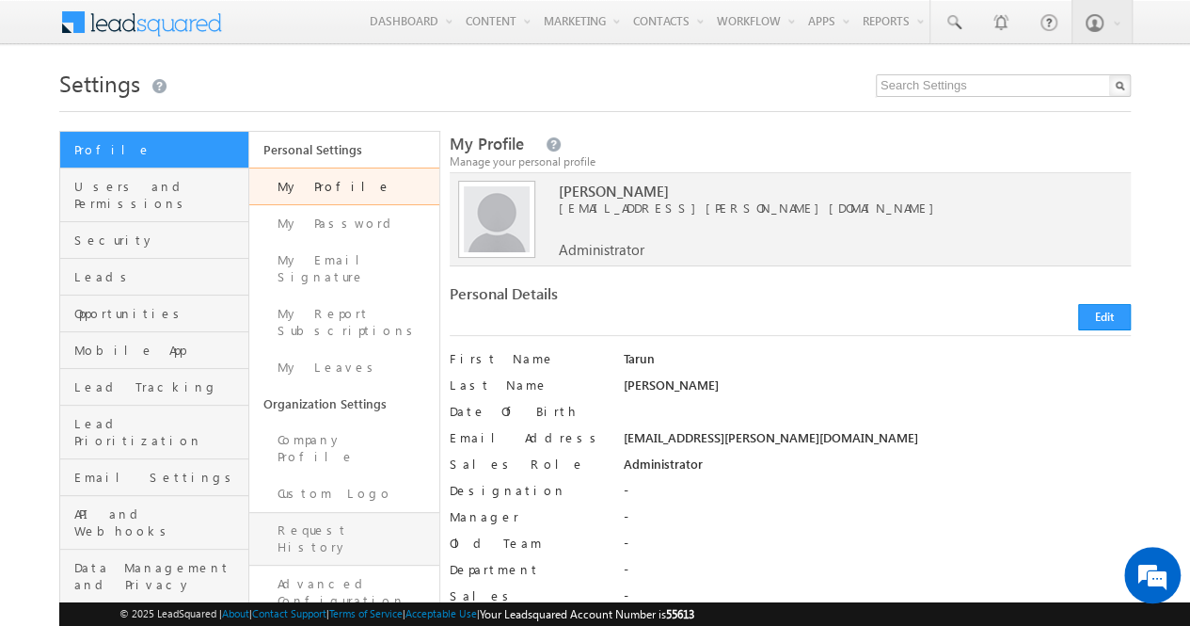
click at [327, 512] on link "Request History" at bounding box center [343, 539] width 189 height 54
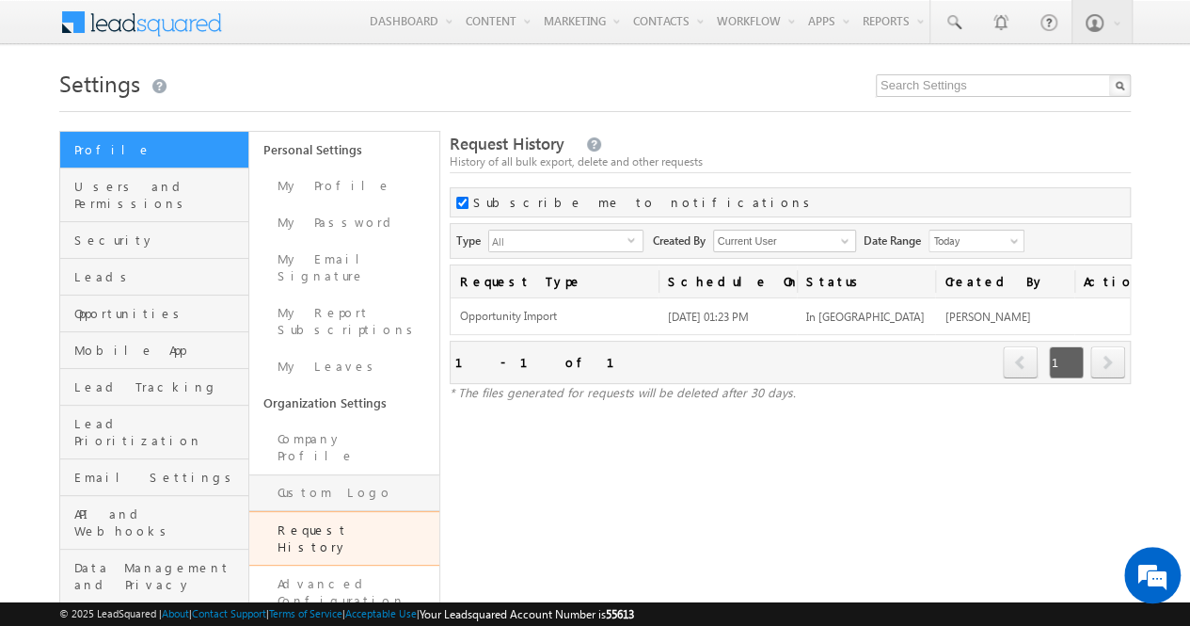
click at [359, 474] on link "Custom Logo" at bounding box center [343, 492] width 189 height 37
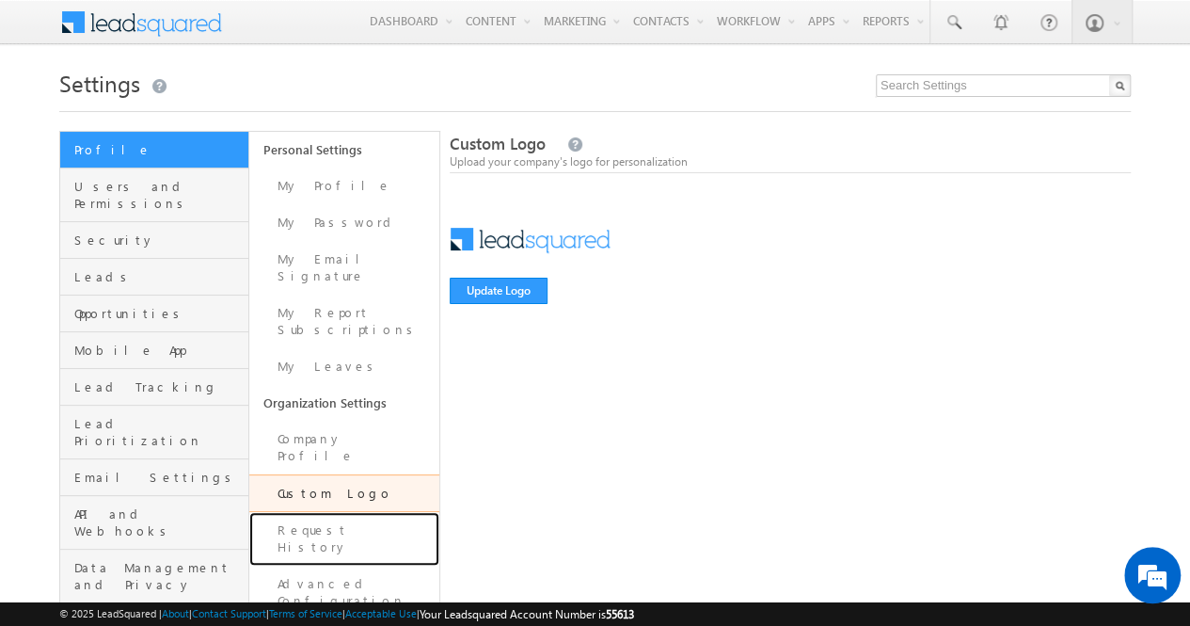
click at [337, 512] on link "Request History" at bounding box center [343, 539] width 189 height 54
